Goal: Navigation & Orientation: Find specific page/section

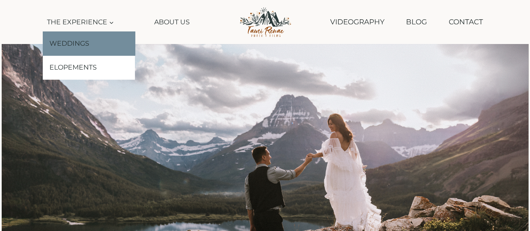
click at [95, 51] on link "Weddings" at bounding box center [89, 43] width 92 height 24
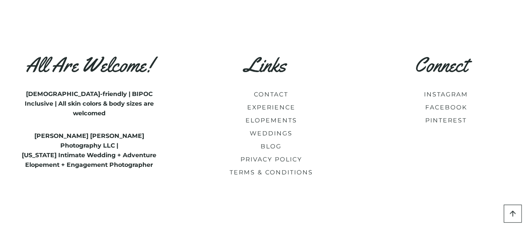
scroll to position [3748, 0]
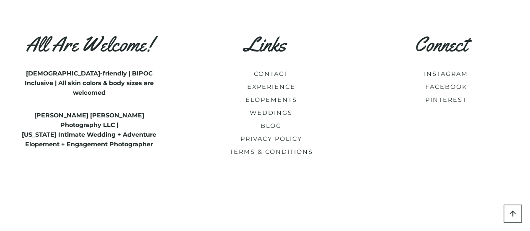
click at [283, 108] on span "WEDDINGS" at bounding box center [271, 113] width 43 height 11
click at [282, 109] on link "WEDDINGS" at bounding box center [271, 113] width 43 height 8
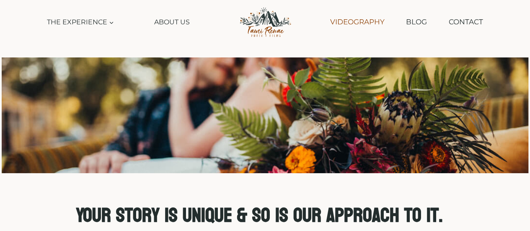
click at [354, 20] on link "Videography" at bounding box center [357, 21] width 63 height 21
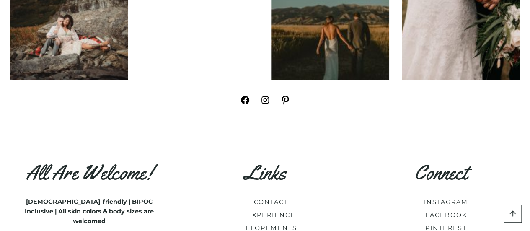
scroll to position [2557, 0]
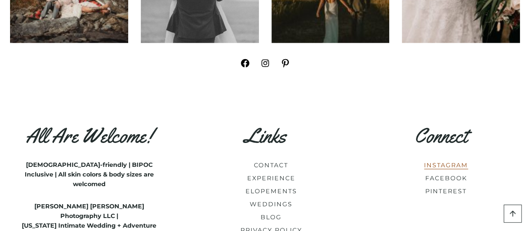
click at [454, 161] on link "INSTAGRAM" at bounding box center [446, 165] width 44 height 8
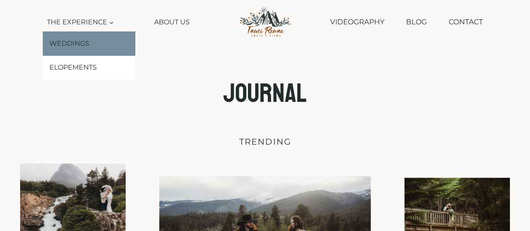
click at [83, 46] on link "Weddings" at bounding box center [89, 43] width 92 height 24
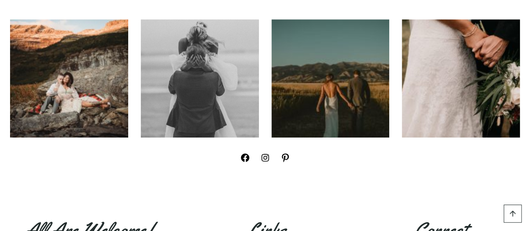
scroll to position [3563, 0]
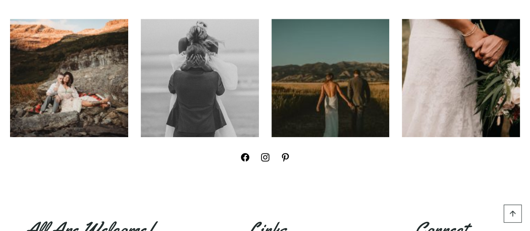
click at [264, 153] on icon at bounding box center [265, 157] width 8 height 8
